Goal: Task Accomplishment & Management: Use online tool/utility

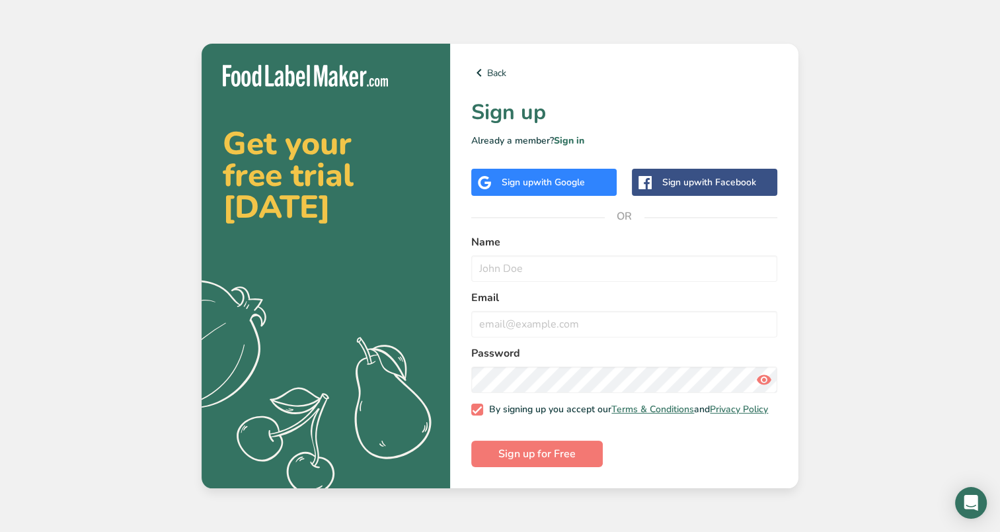
click at [521, 176] on div "Sign up with Google" at bounding box center [543, 182] width 83 height 14
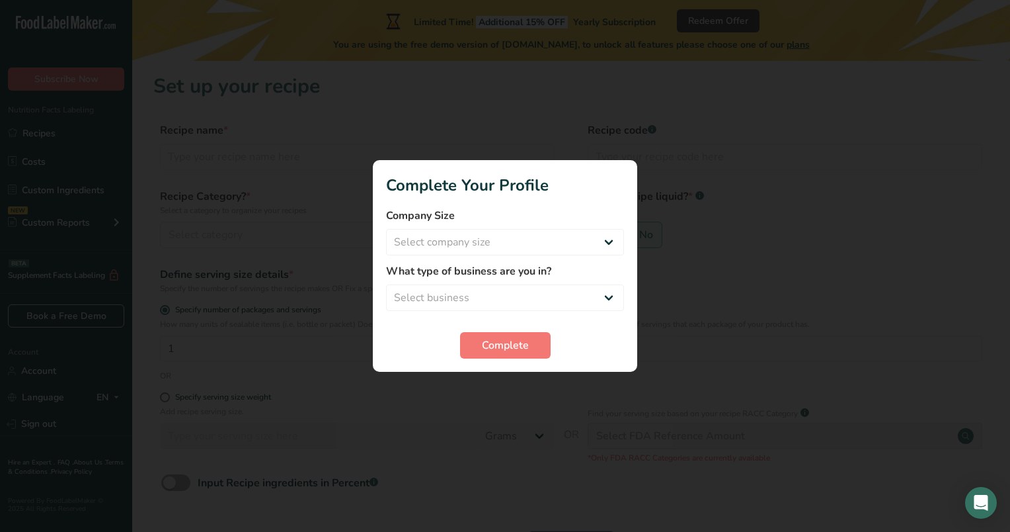
click at [604, 327] on form "Company Size Select company size Fewer than 10 Employees 10 to 50 Employees 51 …" at bounding box center [505, 283] width 238 height 151
click at [542, 238] on select "Select company size Fewer than 10 Employees 10 to 50 Employees 51 to 500 Employ…" at bounding box center [505, 242] width 238 height 26
select select "1"
click at [386, 229] on select "Select company size Fewer than 10 Employees 10 to 50 Employees 51 to 500 Employ…" at bounding box center [505, 242] width 238 height 26
click at [526, 294] on select "Select business Packaged Food Manufacturer Restaurant & Cafe Bakery Meal Plans …" at bounding box center [505, 297] width 238 height 26
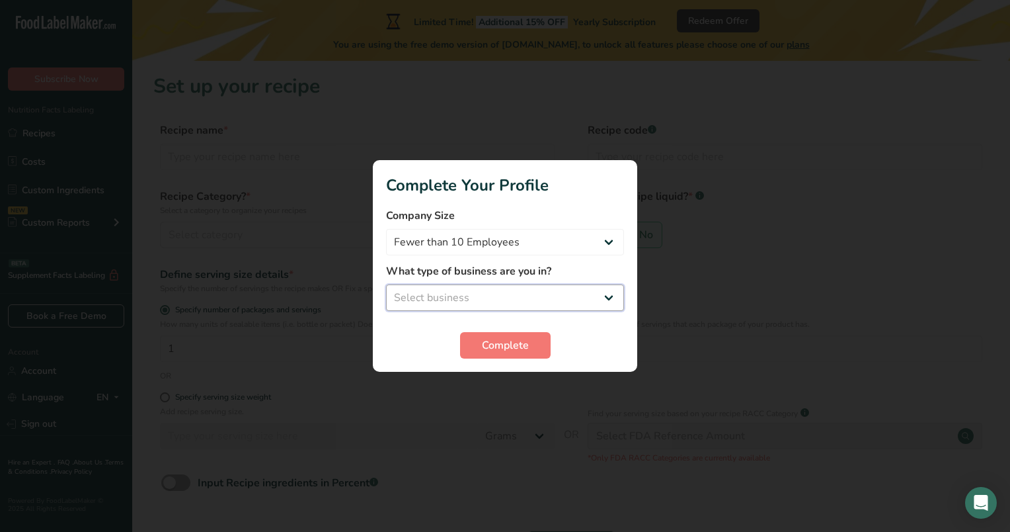
select select "2"
click at [386, 284] on select "Select business Packaged Food Manufacturer Restaurant & Cafe Bakery Meal Plans …" at bounding box center [505, 297] width 238 height 26
click at [518, 338] on span "Complete" at bounding box center [505, 345] width 47 height 16
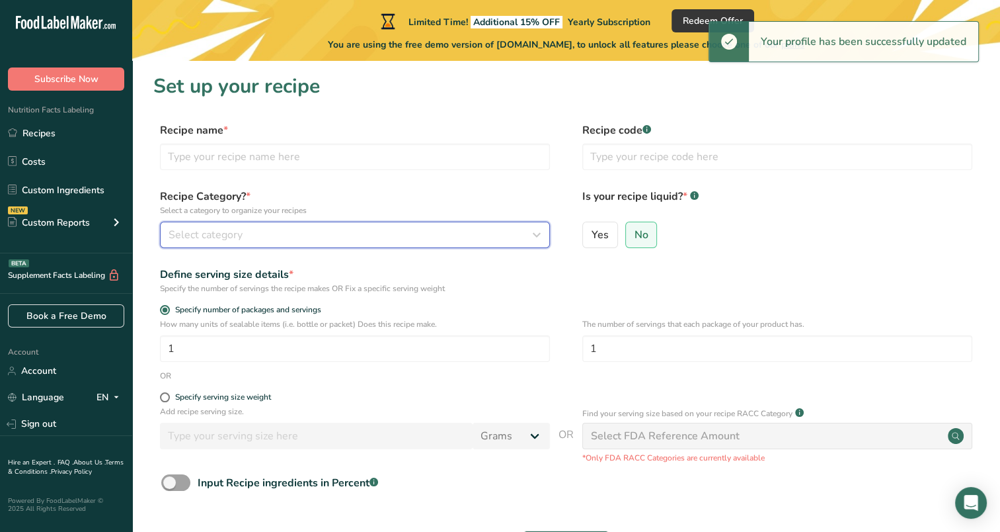
click at [275, 235] on div "Select category" at bounding box center [351, 235] width 365 height 16
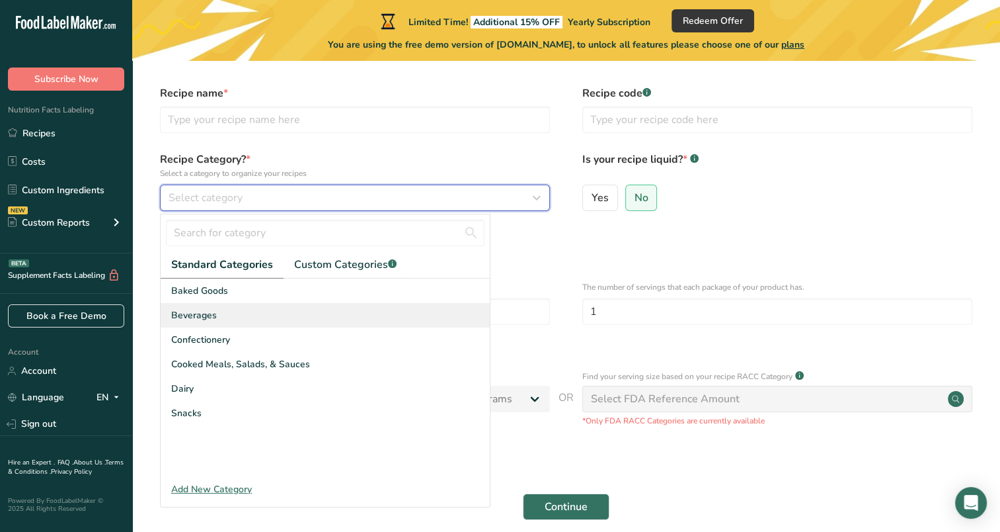
scroll to position [38, 0]
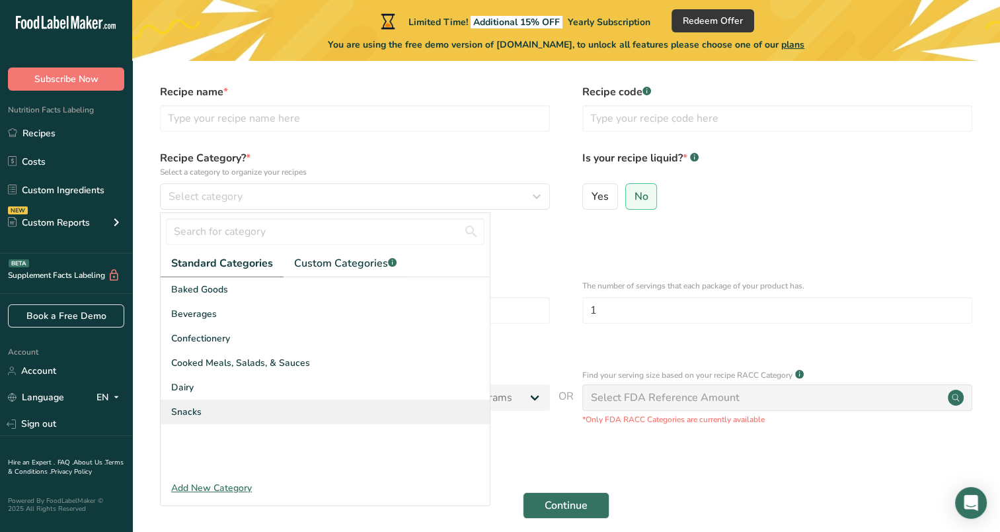
click at [239, 405] on div "Snacks" at bounding box center [325, 411] width 329 height 24
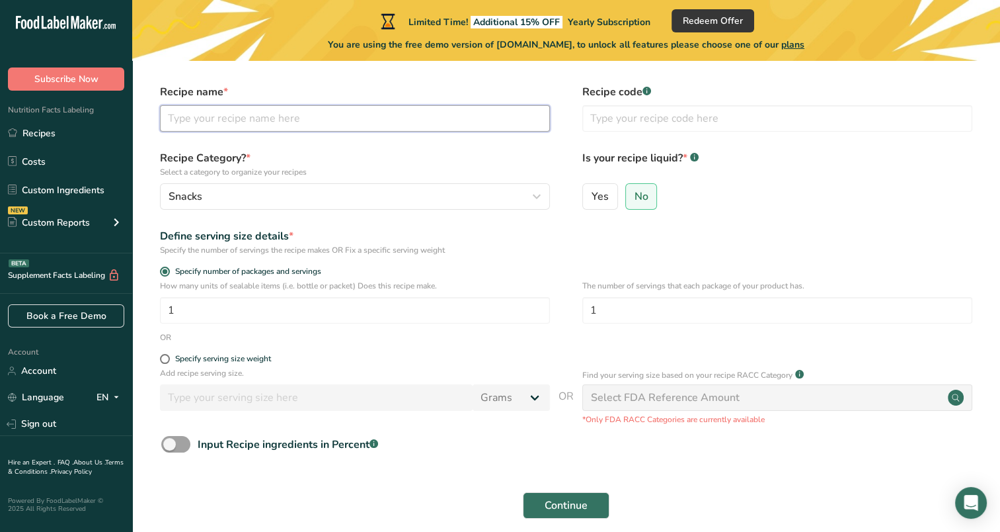
click at [398, 114] on input "text" at bounding box center [355, 118] width 390 height 26
type input "Volleyball Greatness"
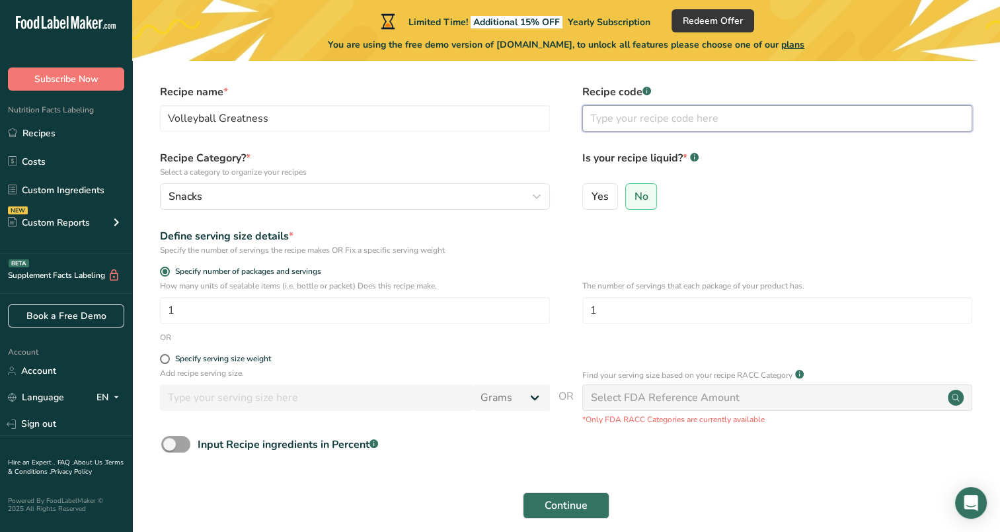
click at [619, 118] on input "text" at bounding box center [778, 118] width 390 height 26
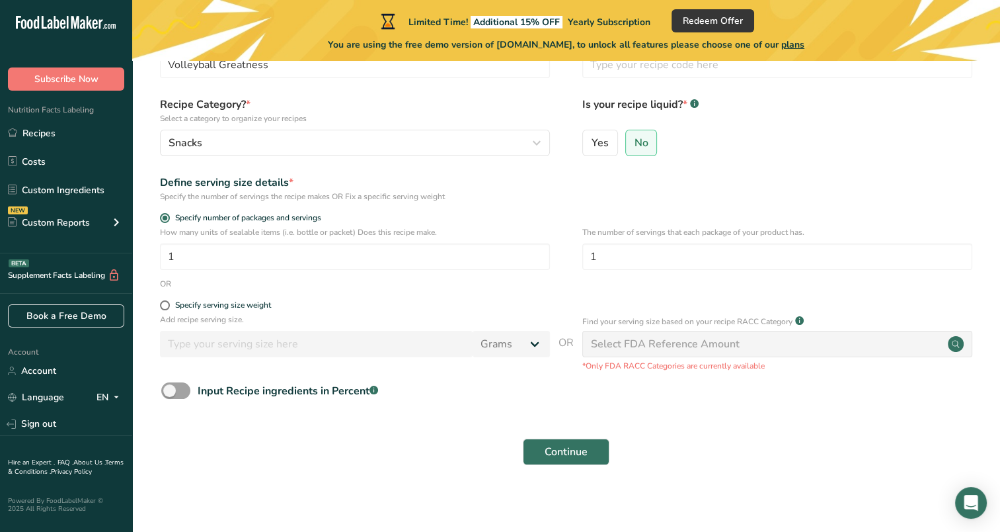
click at [646, 345] on div "Select FDA Reference Amount" at bounding box center [665, 344] width 149 height 16
click at [469, 257] on input "1" at bounding box center [355, 256] width 390 height 26
type input "6"
drag, startPoint x: 637, startPoint y: 259, endPoint x: 586, endPoint y: 266, distance: 51.4
click at [586, 266] on input "1" at bounding box center [778, 256] width 390 height 26
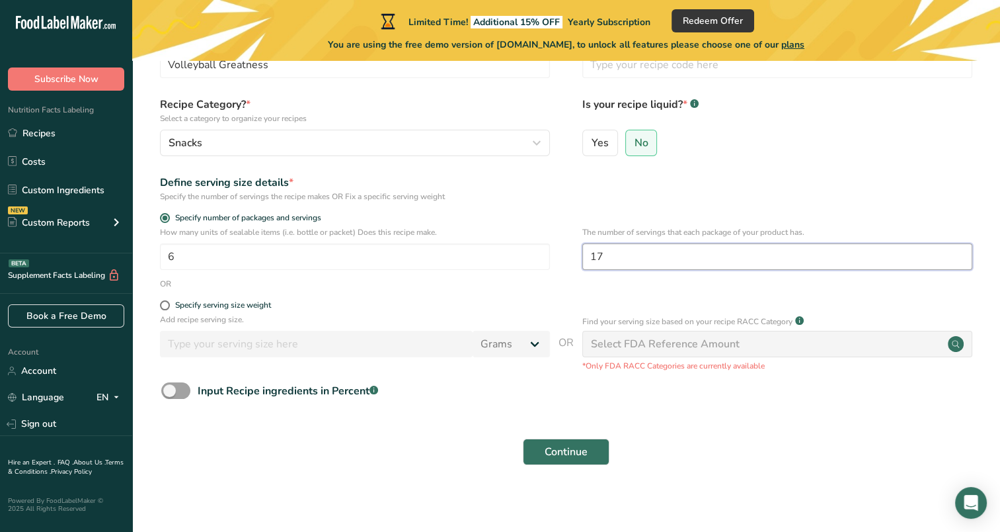
type input "17"
click at [734, 425] on form "Recipe name * Volleyball Greatness Recipe code .a-a{fill:#347362;}.b-a{fill:#ff…" at bounding box center [566, 251] width 826 height 442
click at [586, 447] on span "Continue" at bounding box center [566, 452] width 43 height 16
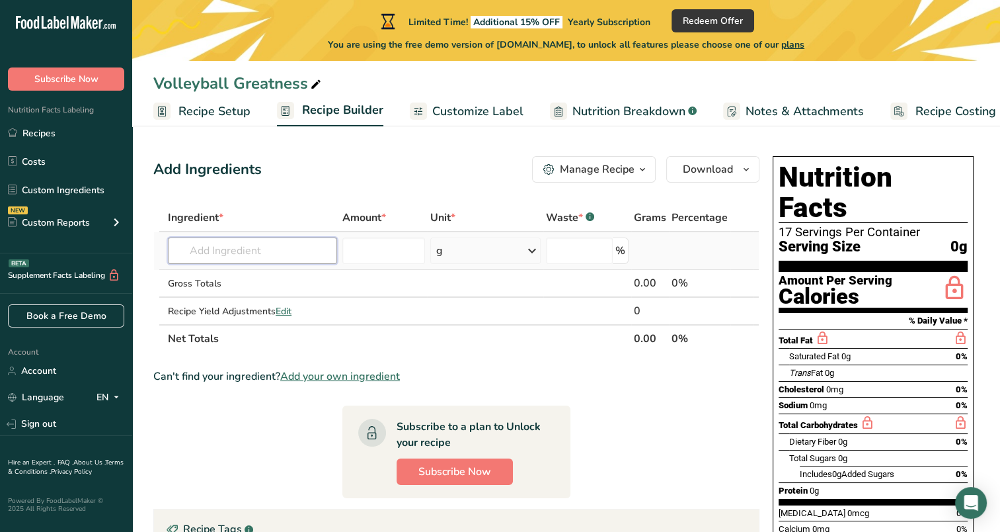
click at [298, 251] on input "text" at bounding box center [252, 250] width 169 height 26
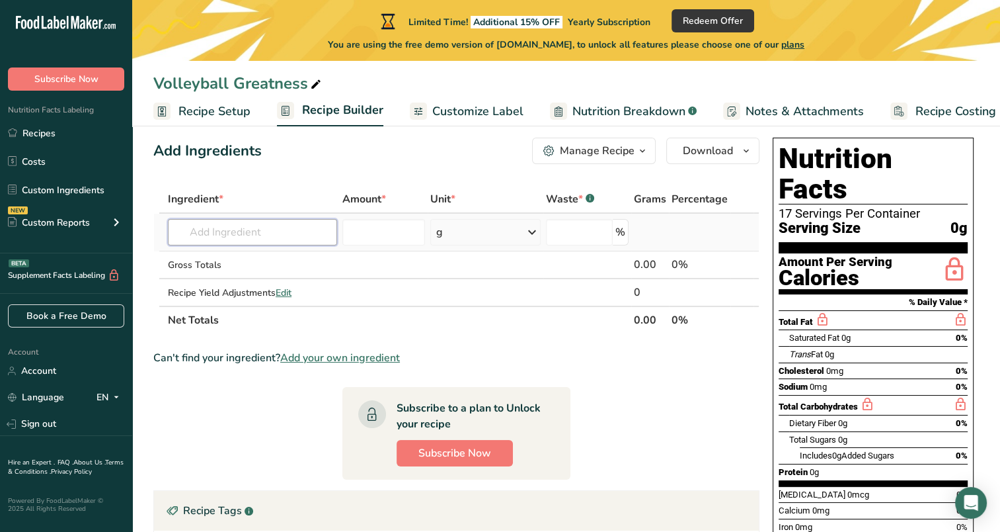
scroll to position [18, 0]
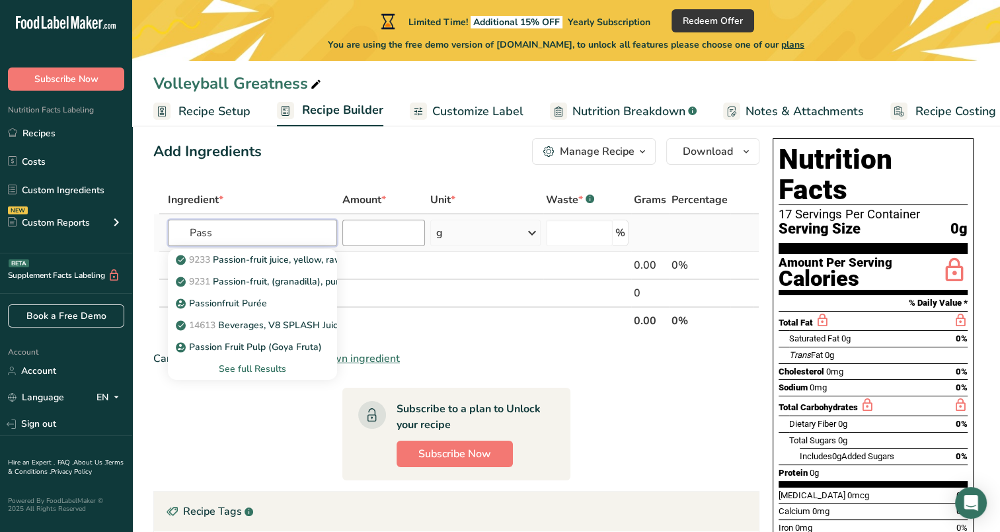
type input "Pass"
click at [402, 234] on input "number" at bounding box center [384, 233] width 83 height 26
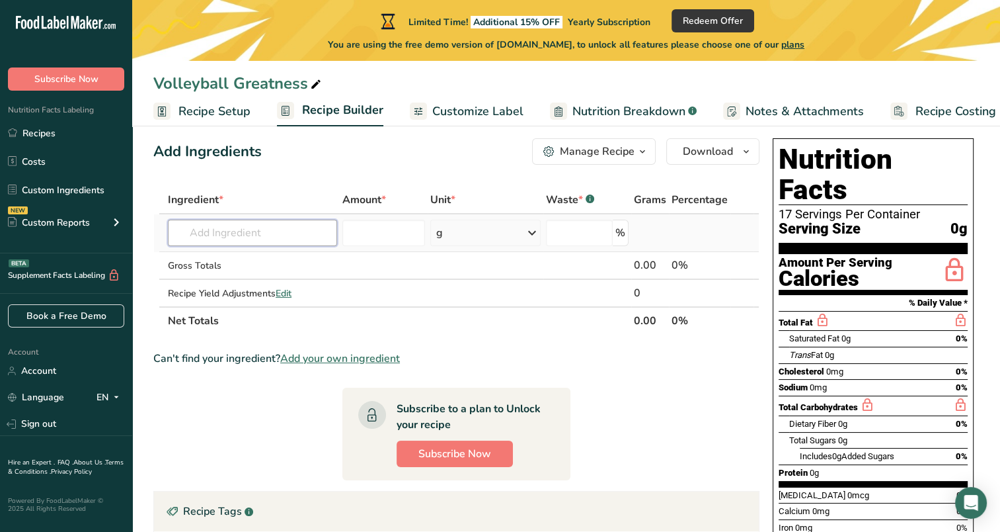
click at [306, 238] on input "text" at bounding box center [252, 233] width 169 height 26
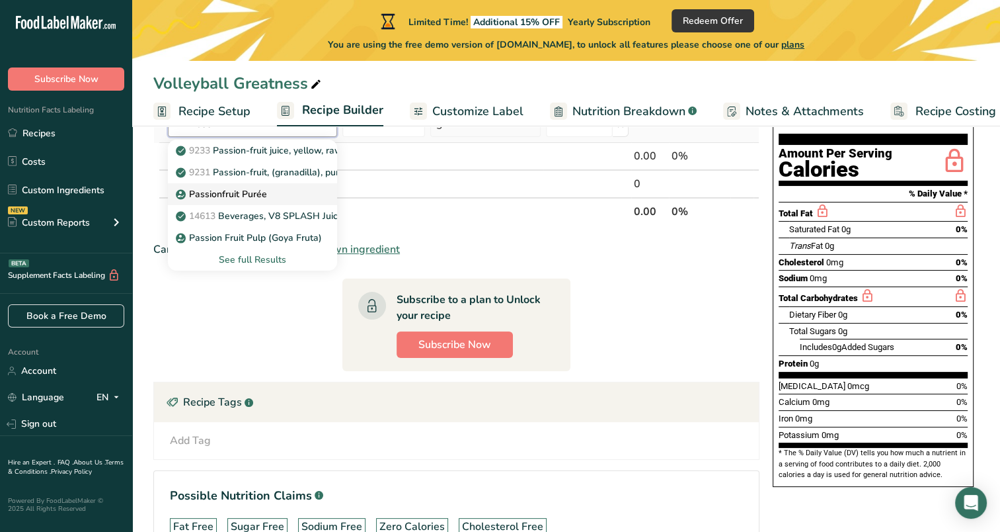
scroll to position [214, 0]
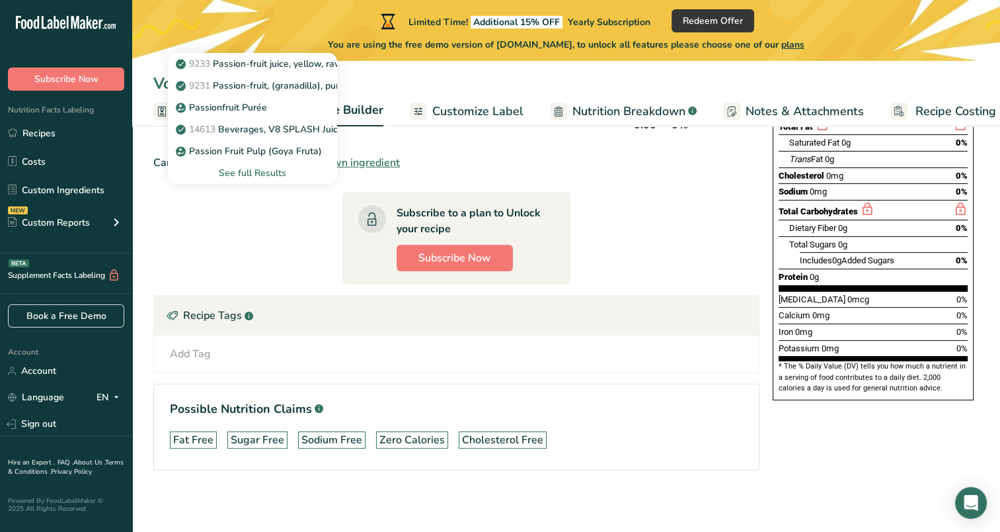
type input "Pass"
click at [585, 386] on section "Possible Nutrition Claims .a-a{fill:#347362;}.b-a{fill:#fff;} Fat Free Sugar Fr…" at bounding box center [456, 427] width 606 height 87
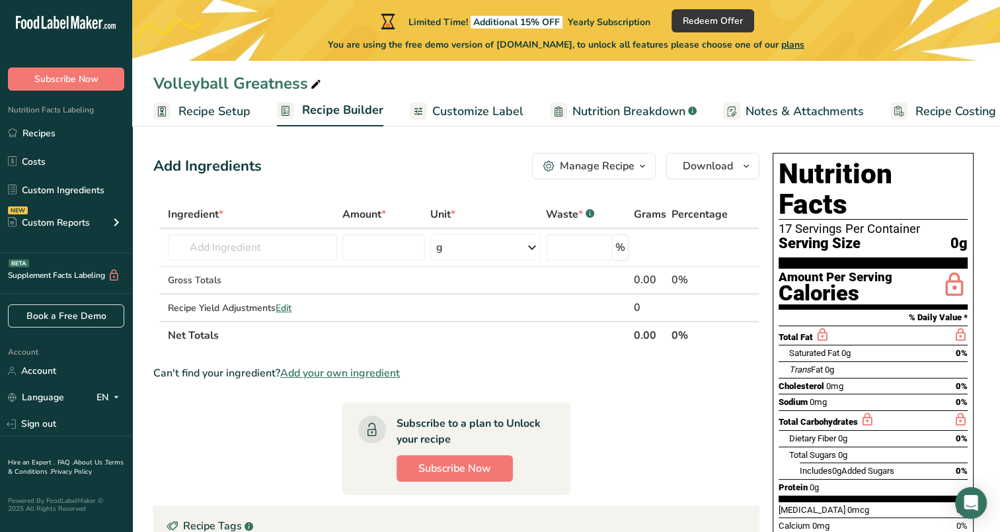
scroll to position [1, 0]
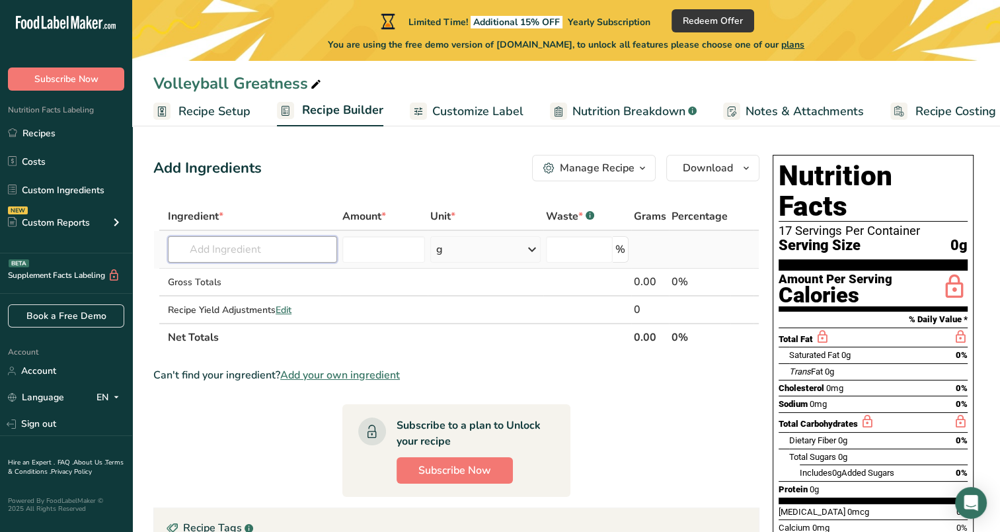
click at [288, 245] on input "text" at bounding box center [252, 249] width 169 height 26
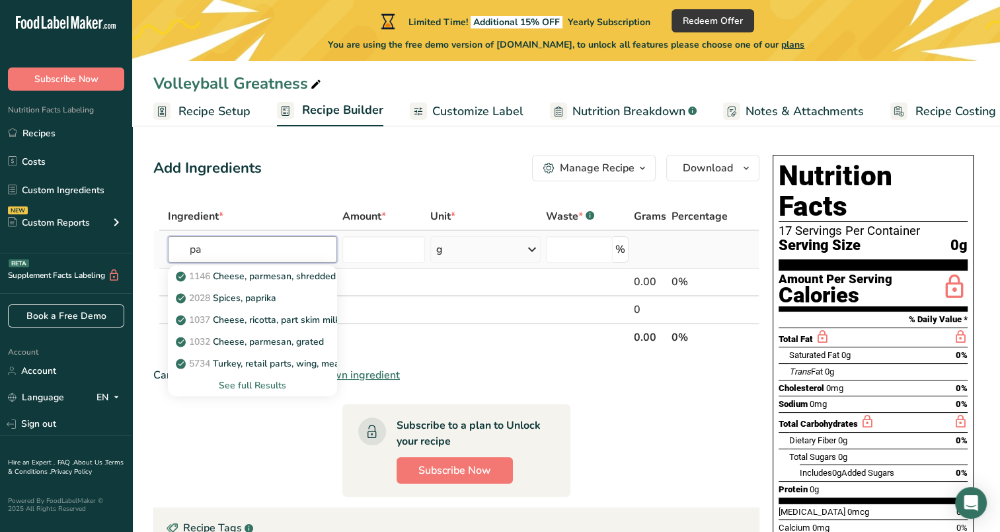
type input "p"
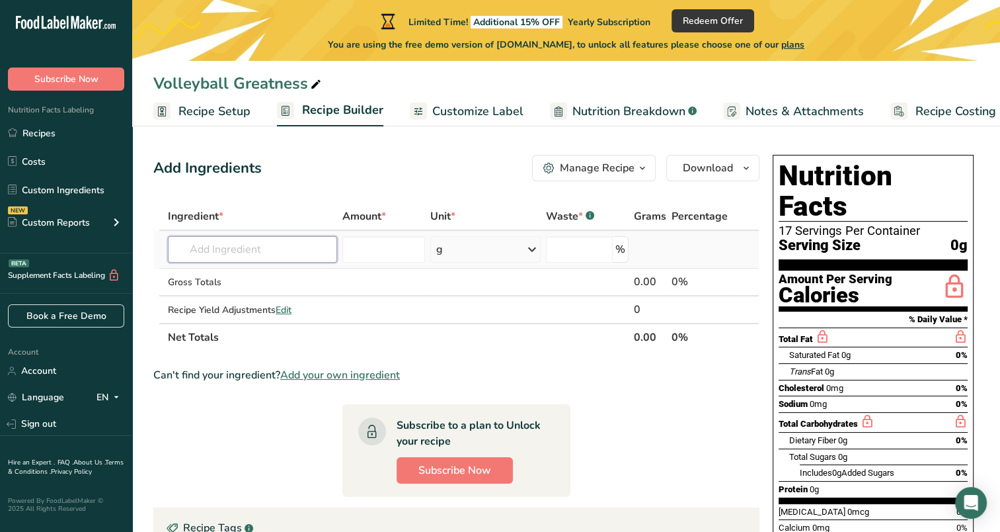
click at [288, 245] on input "text" at bounding box center [252, 249] width 169 height 26
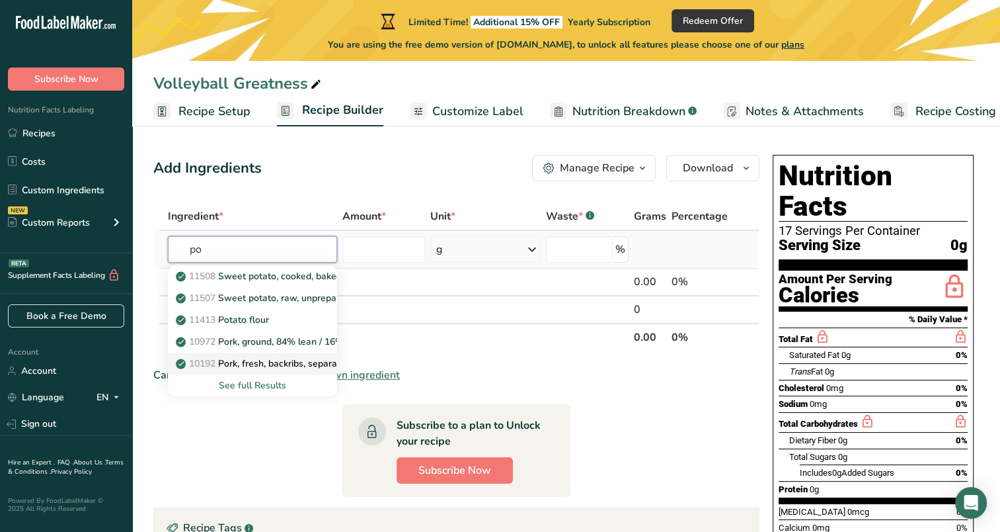
type input "p"
type input "corn"
click at [279, 272] on p "11167 Corn, sweet, yellow, raw" at bounding box center [251, 276] width 144 height 14
type input "Corn, sweet, yellow, raw"
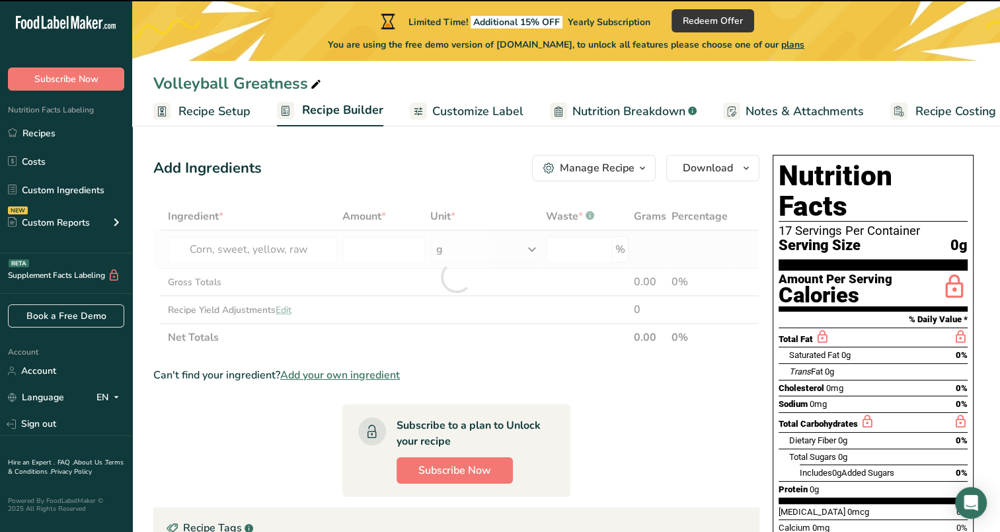
type input "0"
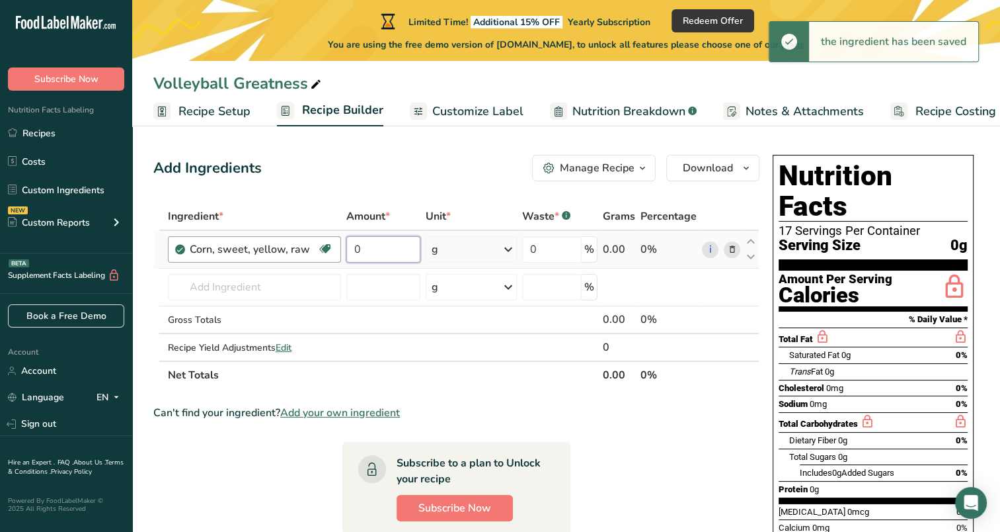
drag, startPoint x: 382, startPoint y: 249, endPoint x: 340, endPoint y: 252, distance: 42.4
click at [340, 252] on tr "Corn, sweet, yellow, raw Dairy free Gluten free Vegan Vegetarian Soy free 0 g P…" at bounding box center [456, 250] width 605 height 38
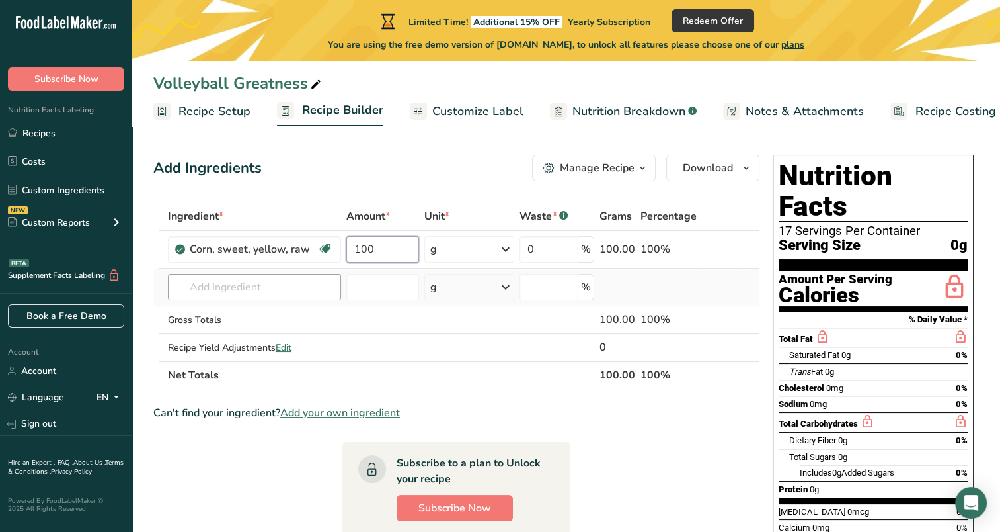
type input "100"
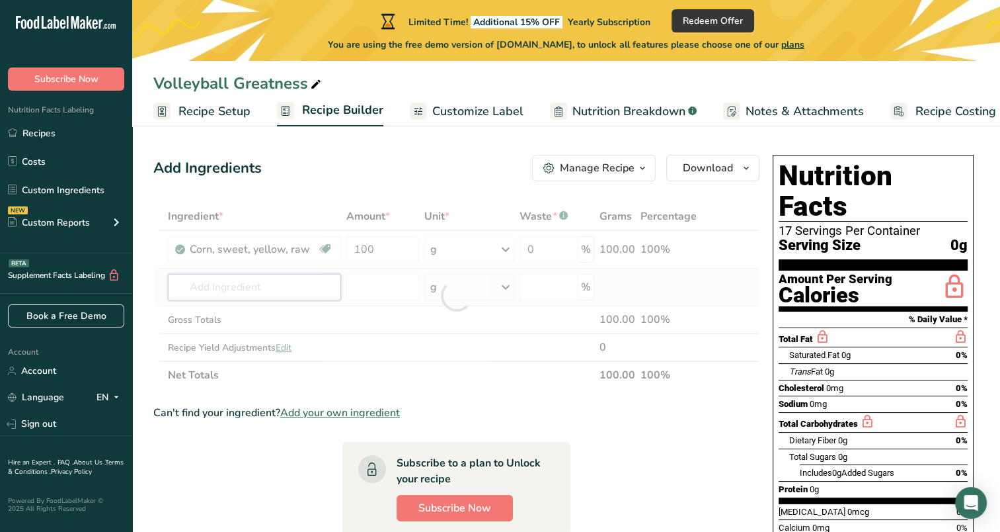
click at [216, 283] on div "Ingredient * Amount * Unit * Waste * .a-a{fill:#347362;}.b-a{fill:#fff;} Grams …" at bounding box center [456, 295] width 606 height 186
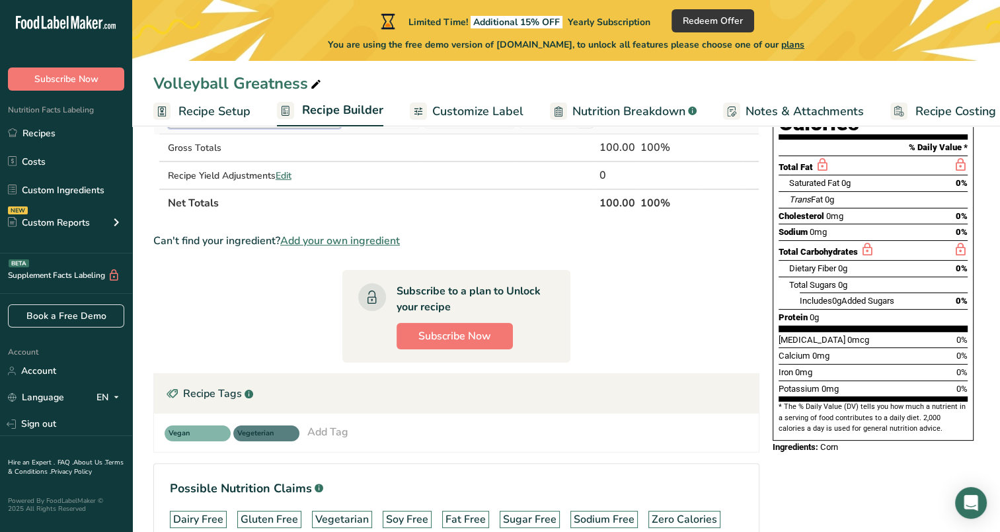
scroll to position [279, 0]
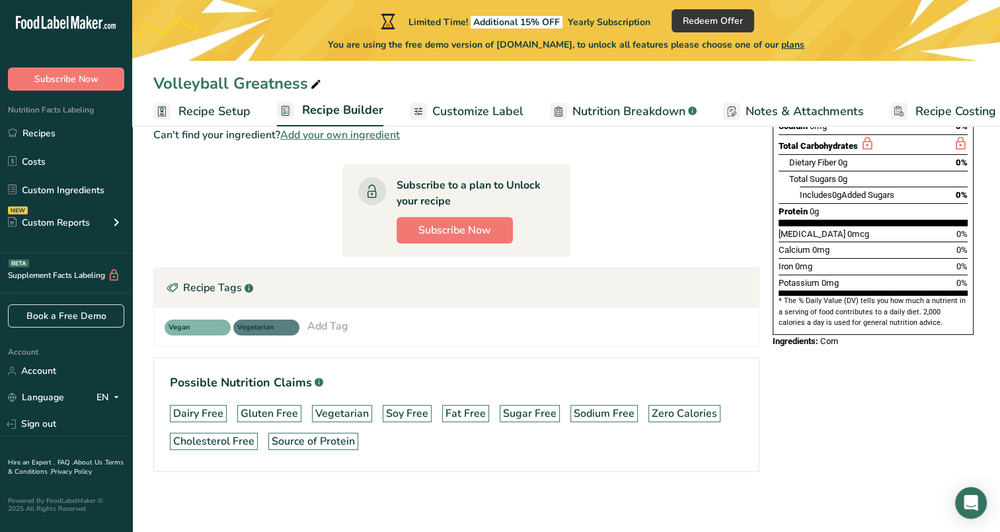
click at [772, 337] on div "Nutrition Facts 17 Servings Per Container Serving Size 1g Amount Per Serving Ca…" at bounding box center [874, 193] width 212 height 642
